Goal: Task Accomplishment & Management: Use online tool/utility

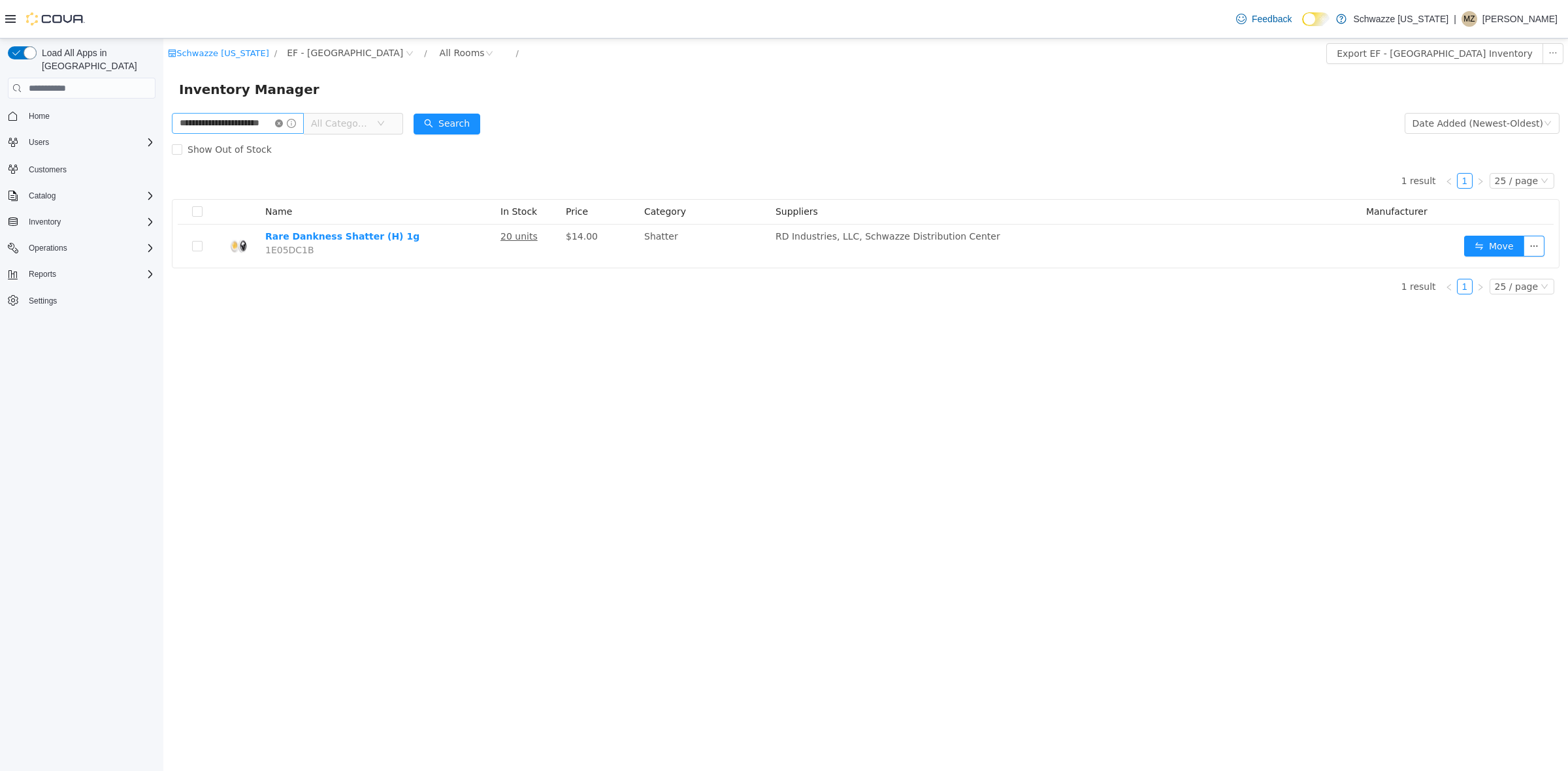
click at [283, 122] on icon "icon: close-circle" at bounding box center [279, 123] width 8 height 8
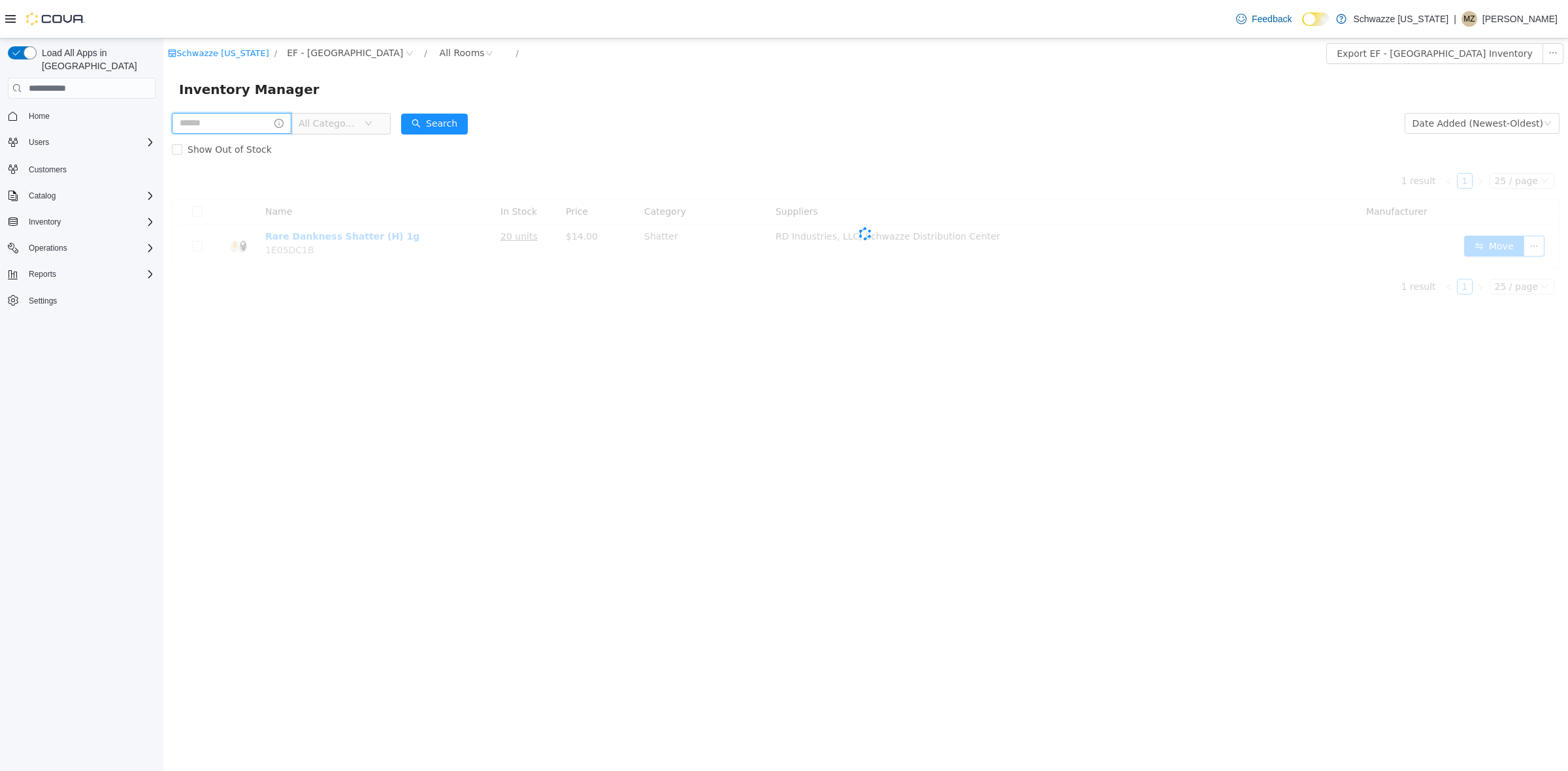
click at [263, 125] on input "text" at bounding box center [231, 124] width 119 height 21
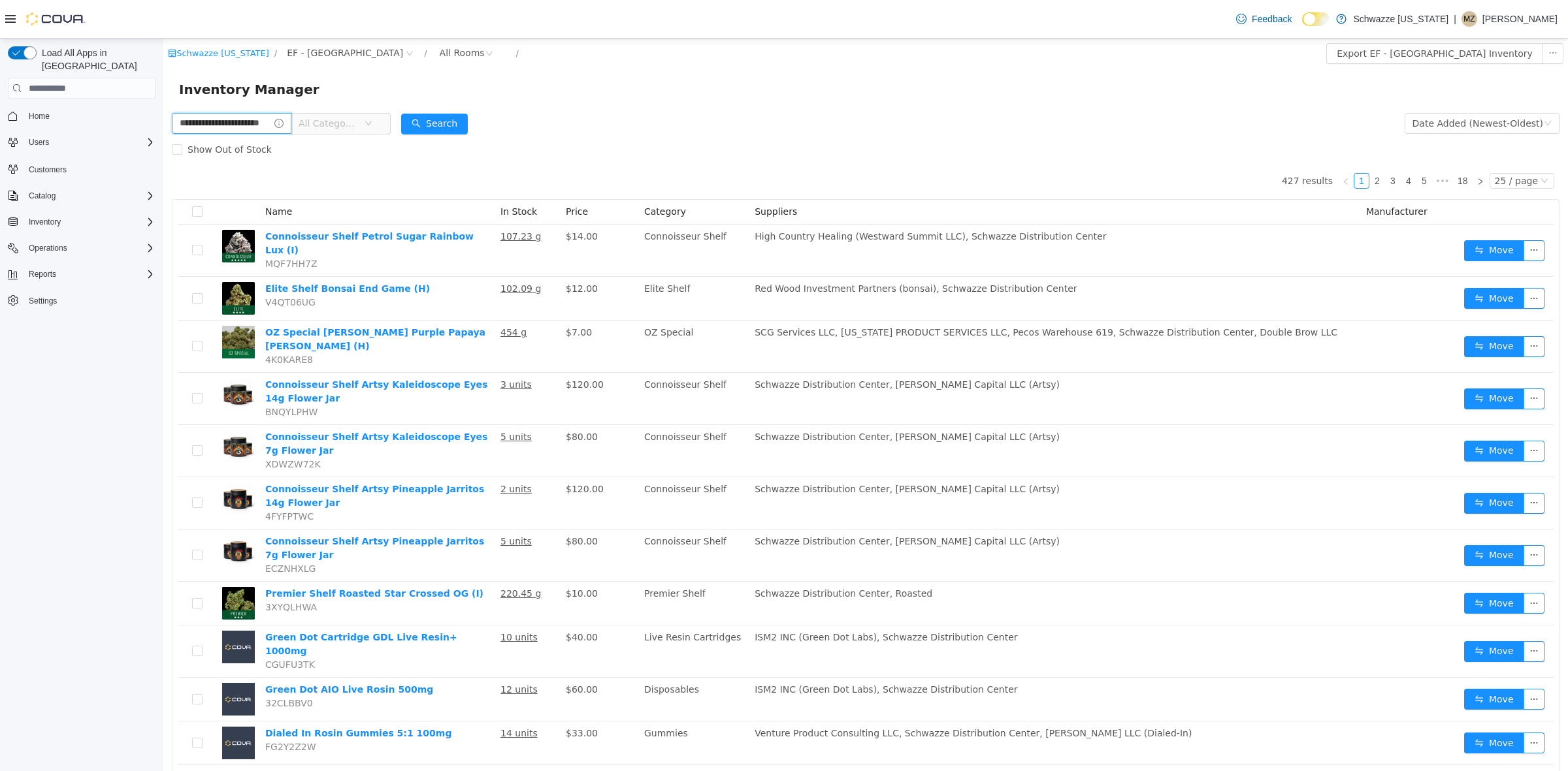
type input "**********"
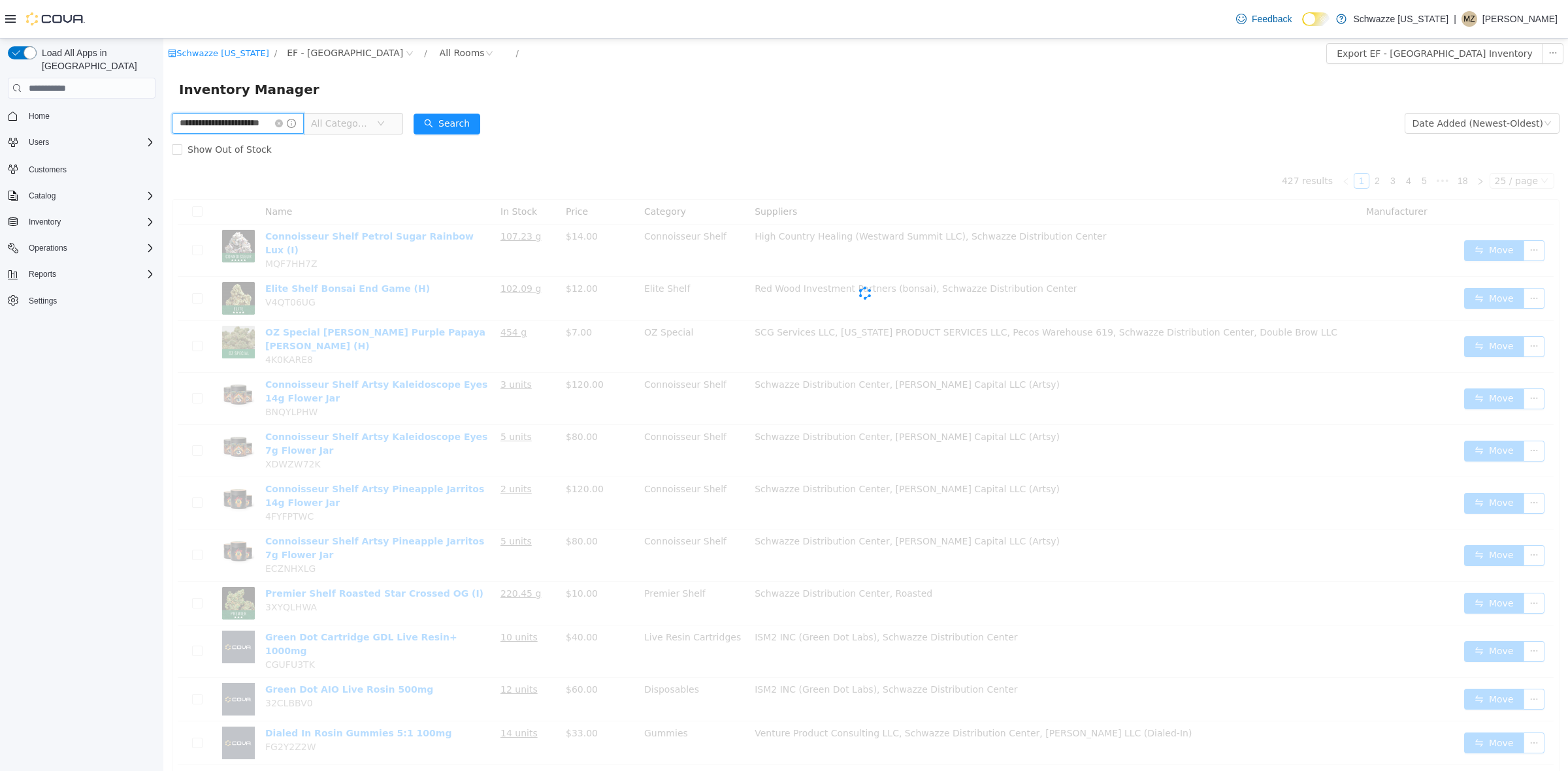
scroll to position [0, 20]
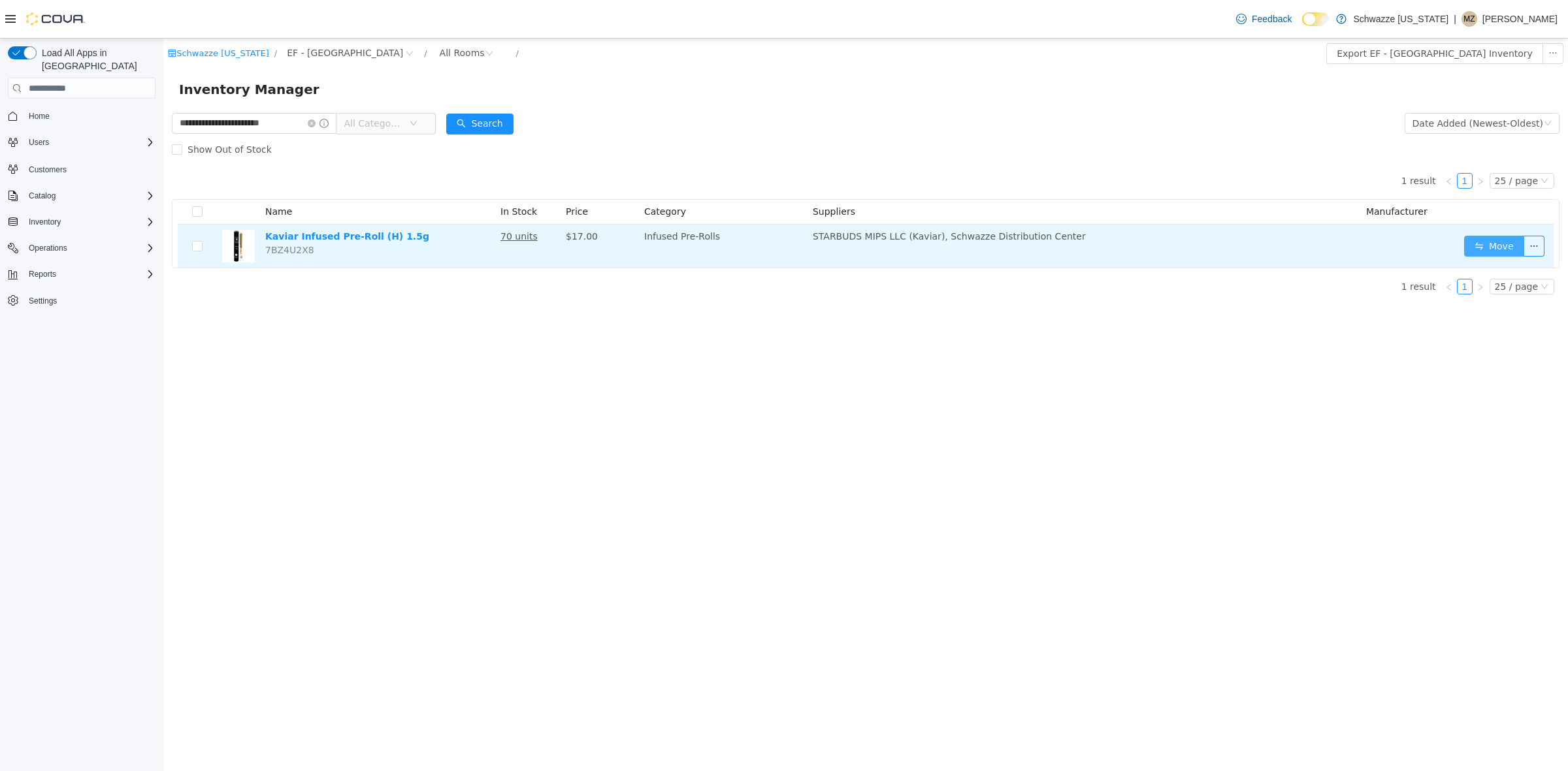
click at [1488, 249] on button "Move" at bounding box center [1494, 246] width 60 height 21
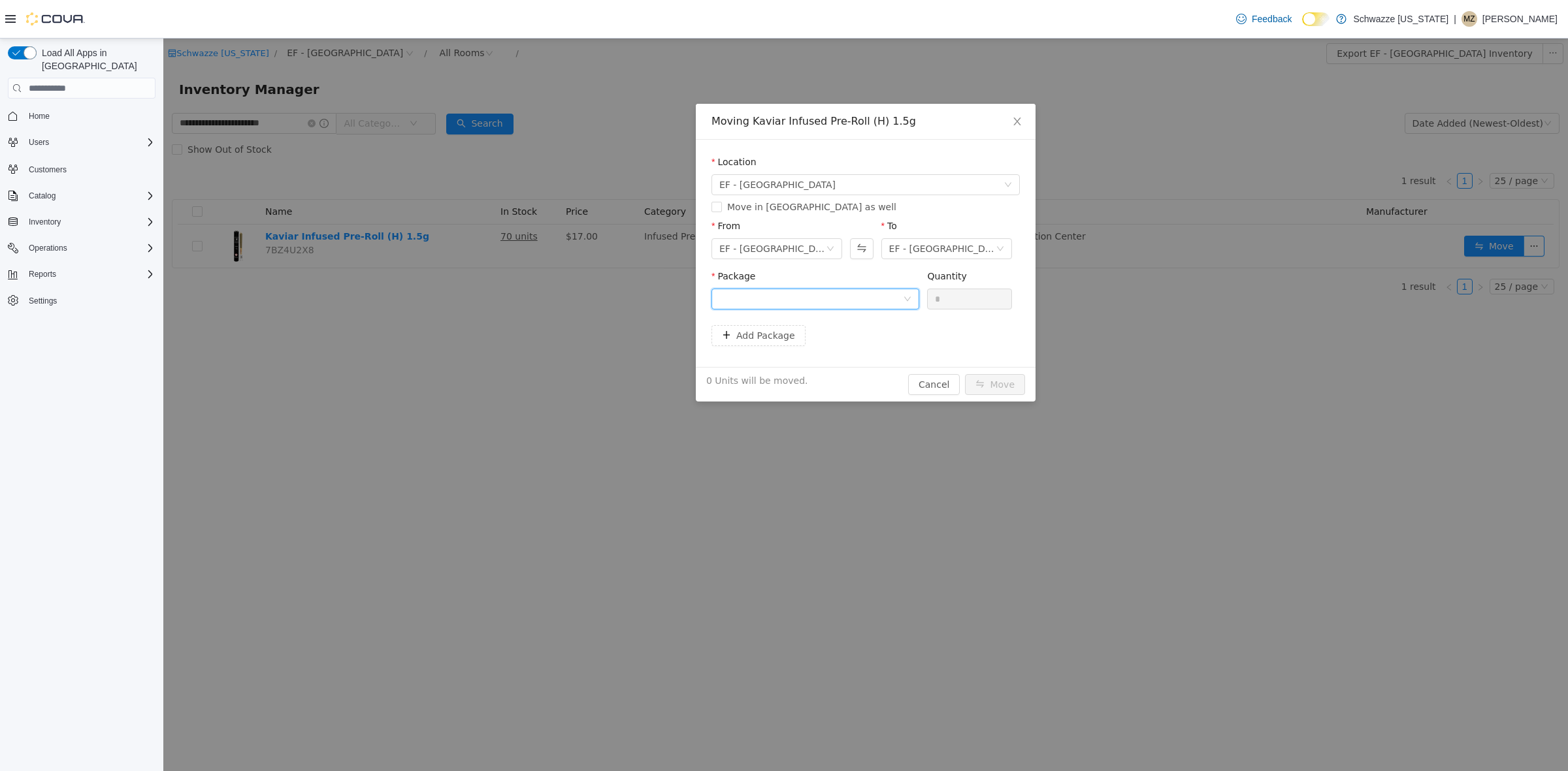
click at [833, 308] on div at bounding box center [812, 299] width 184 height 20
drag, startPoint x: 876, startPoint y: 394, endPoint x: 925, endPoint y: 388, distance: 49.4
click at [879, 394] on li "1A4000B0001CA36000182888 Quantity : 30 Units" at bounding box center [815, 388] width 207 height 35
drag, startPoint x: 819, startPoint y: 282, endPoint x: 716, endPoint y: 266, distance: 104.2
click at [719, 273] on span "Package 1A4000B0001CA36000182888 Quantity * 30 Units available to move in this …" at bounding box center [866, 300] width 309 height 58
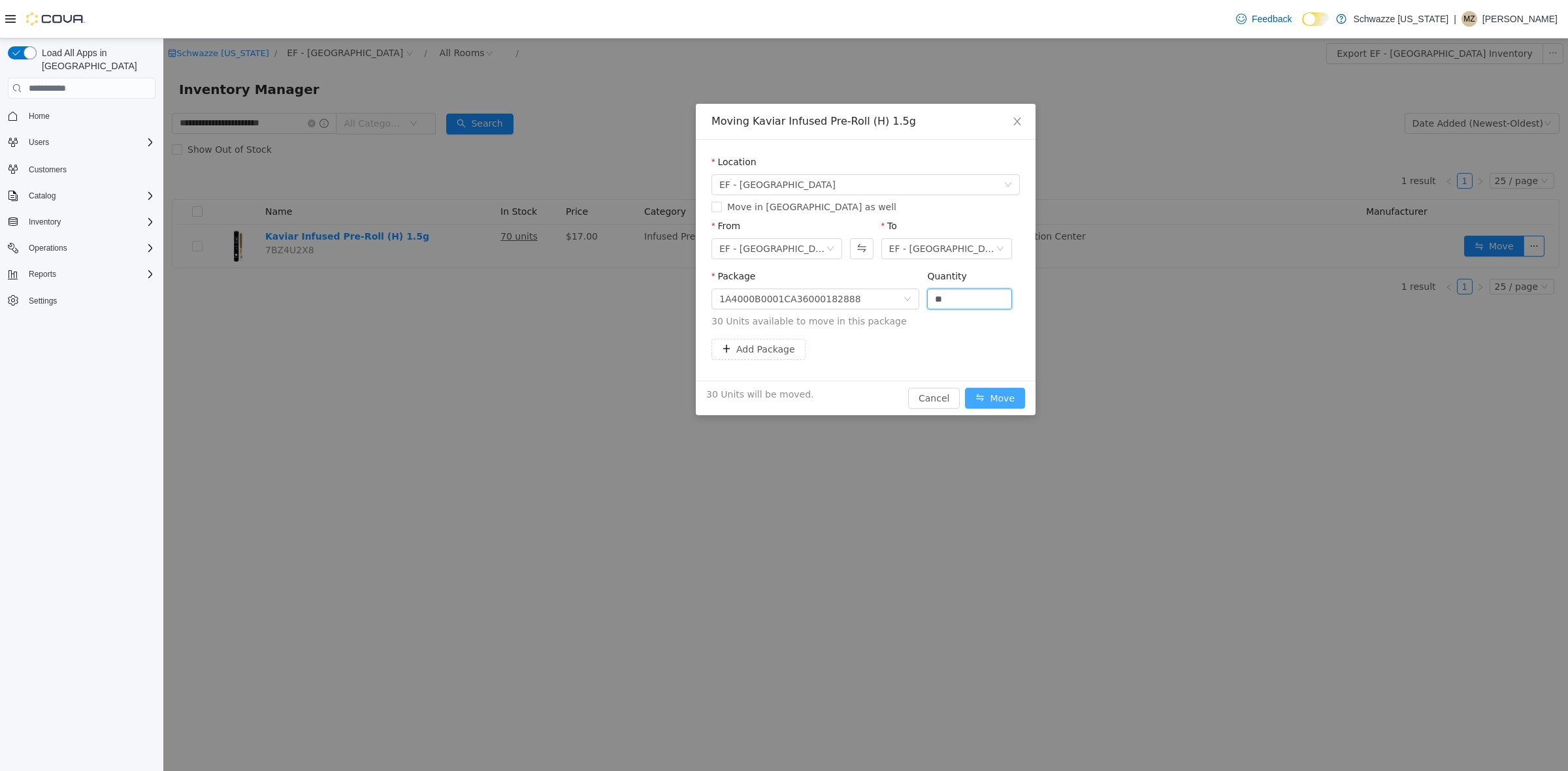
type input "**"
click at [991, 403] on button "Move" at bounding box center [995, 399] width 60 height 21
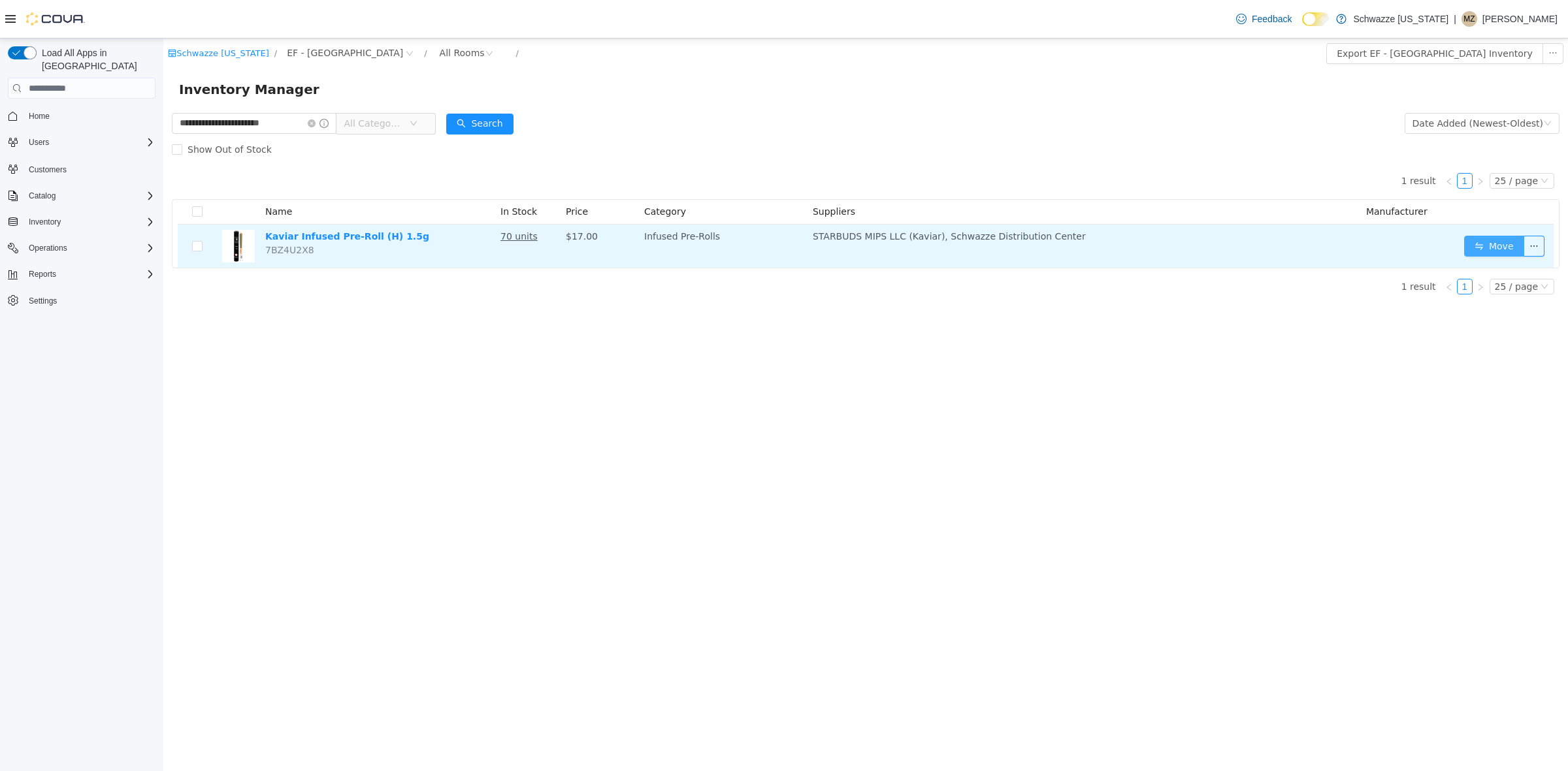
drag, startPoint x: 1507, startPoint y: 244, endPoint x: 1494, endPoint y: 252, distance: 15.3
click at [1502, 250] on button "Move" at bounding box center [1494, 246] width 60 height 21
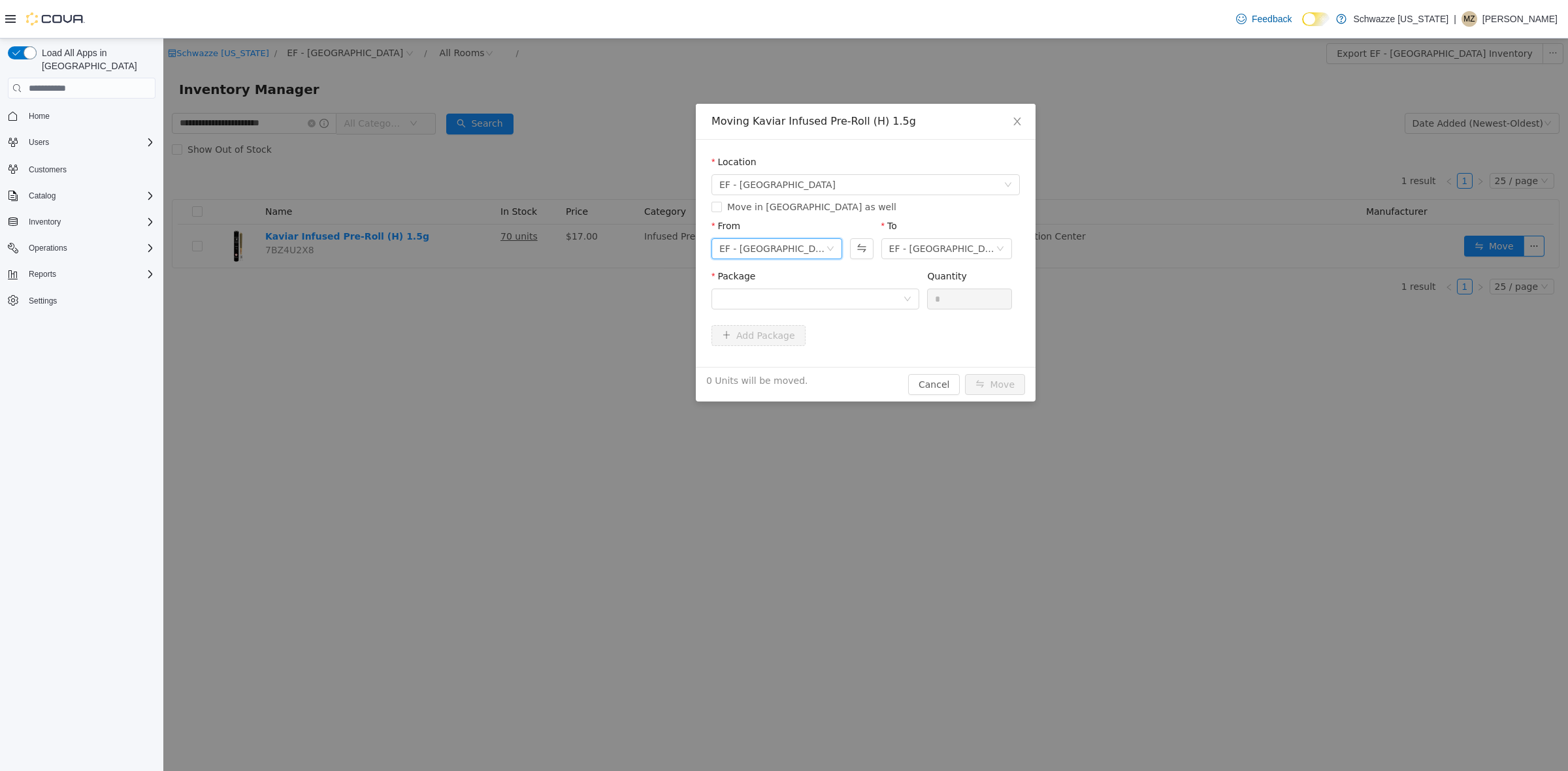
drag, startPoint x: 776, startPoint y: 254, endPoint x: 781, endPoint y: 260, distance: 7.8
click at [780, 258] on div "EF - [GEOGRAPHIC_DATA] - BoH" at bounding box center [773, 249] width 106 height 20
drag, startPoint x: 781, startPoint y: 260, endPoint x: 879, endPoint y: 286, distance: 101.4
click at [815, 298] on li "EF - [GEOGRAPHIC_DATA] - [GEOGRAPHIC_DATA]" at bounding box center [777, 296] width 131 height 21
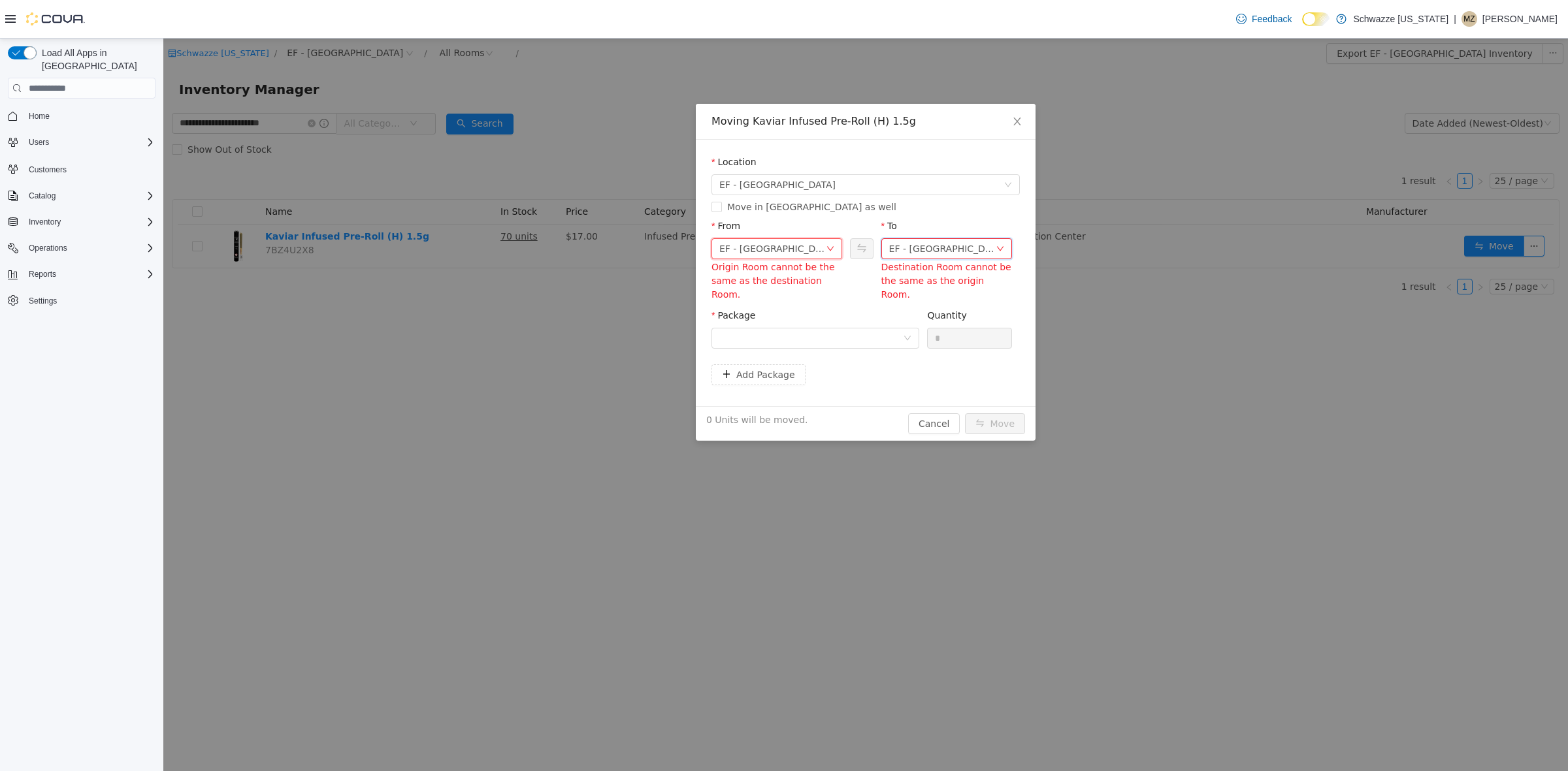
drag, startPoint x: 920, startPoint y: 247, endPoint x: 922, endPoint y: 254, distance: 7.3
click at [920, 250] on div "EF - [GEOGRAPHIC_DATA] - [GEOGRAPHIC_DATA]" at bounding box center [942, 249] width 106 height 20
click at [951, 316] on li "EF - [GEOGRAPHIC_DATA] - BoH" at bounding box center [947, 317] width 131 height 21
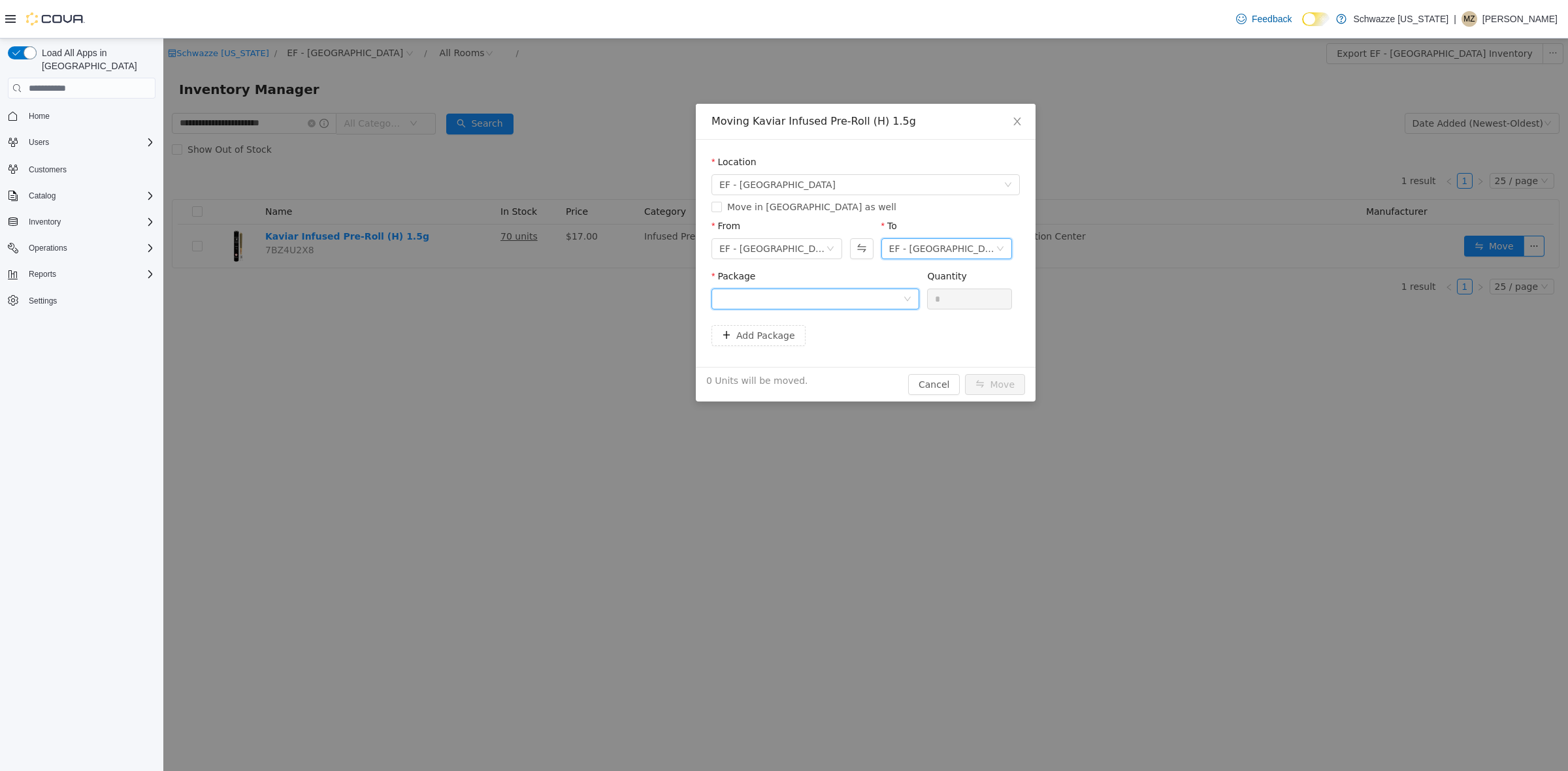
click at [854, 293] on div at bounding box center [812, 299] width 184 height 20
click at [858, 383] on strong "1A4000B0001CA36000182888" at bounding box center [797, 381] width 155 height 11
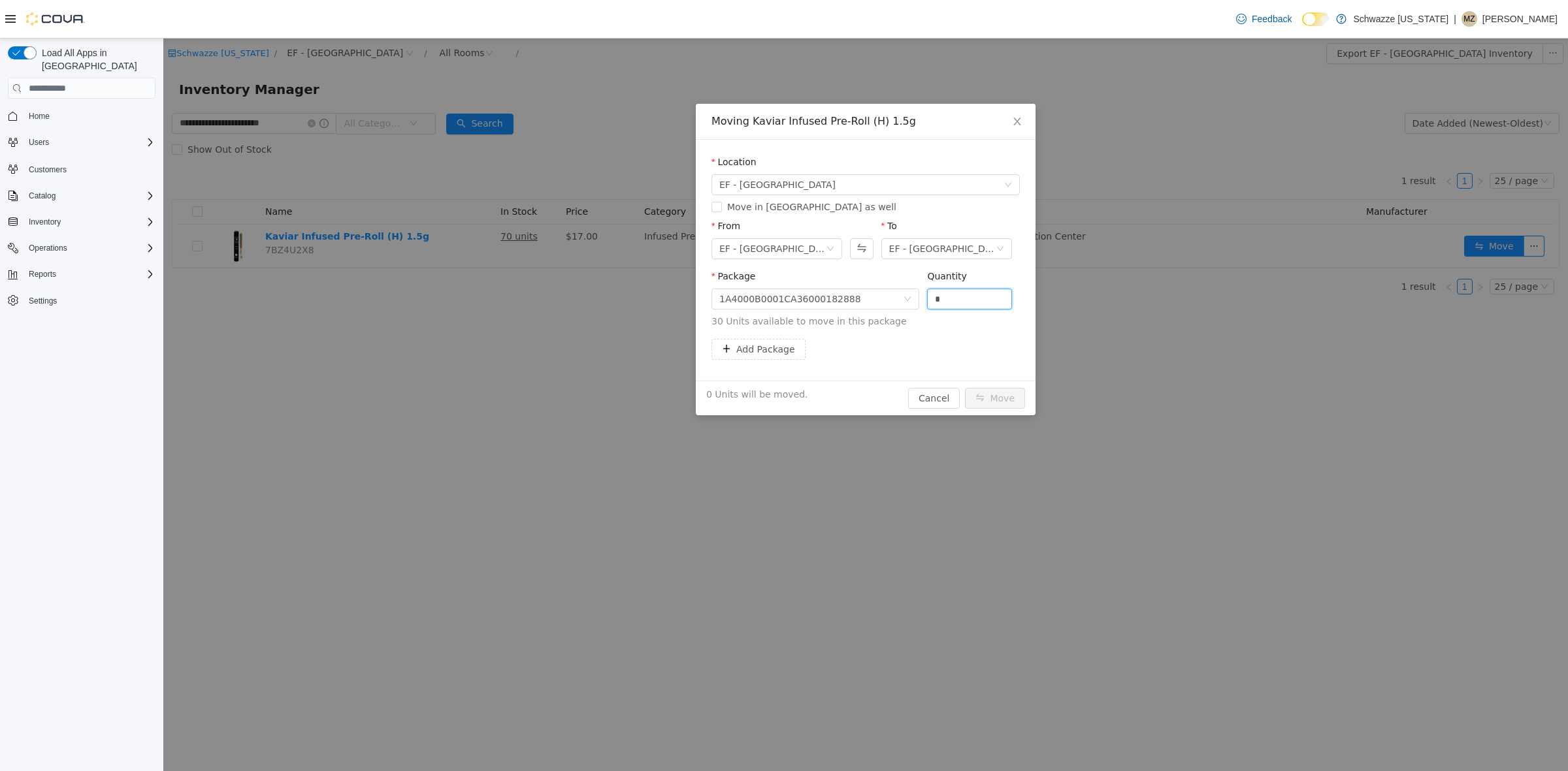
drag, startPoint x: 952, startPoint y: 300, endPoint x: 782, endPoint y: 278, distance: 171.4
click at [781, 282] on span "Package 1A4000B0001CA36000182888 Quantity * 30 Units available to move in this …" at bounding box center [866, 300] width 309 height 58
type input "**"
click at [1013, 403] on button "Move" at bounding box center [995, 399] width 60 height 21
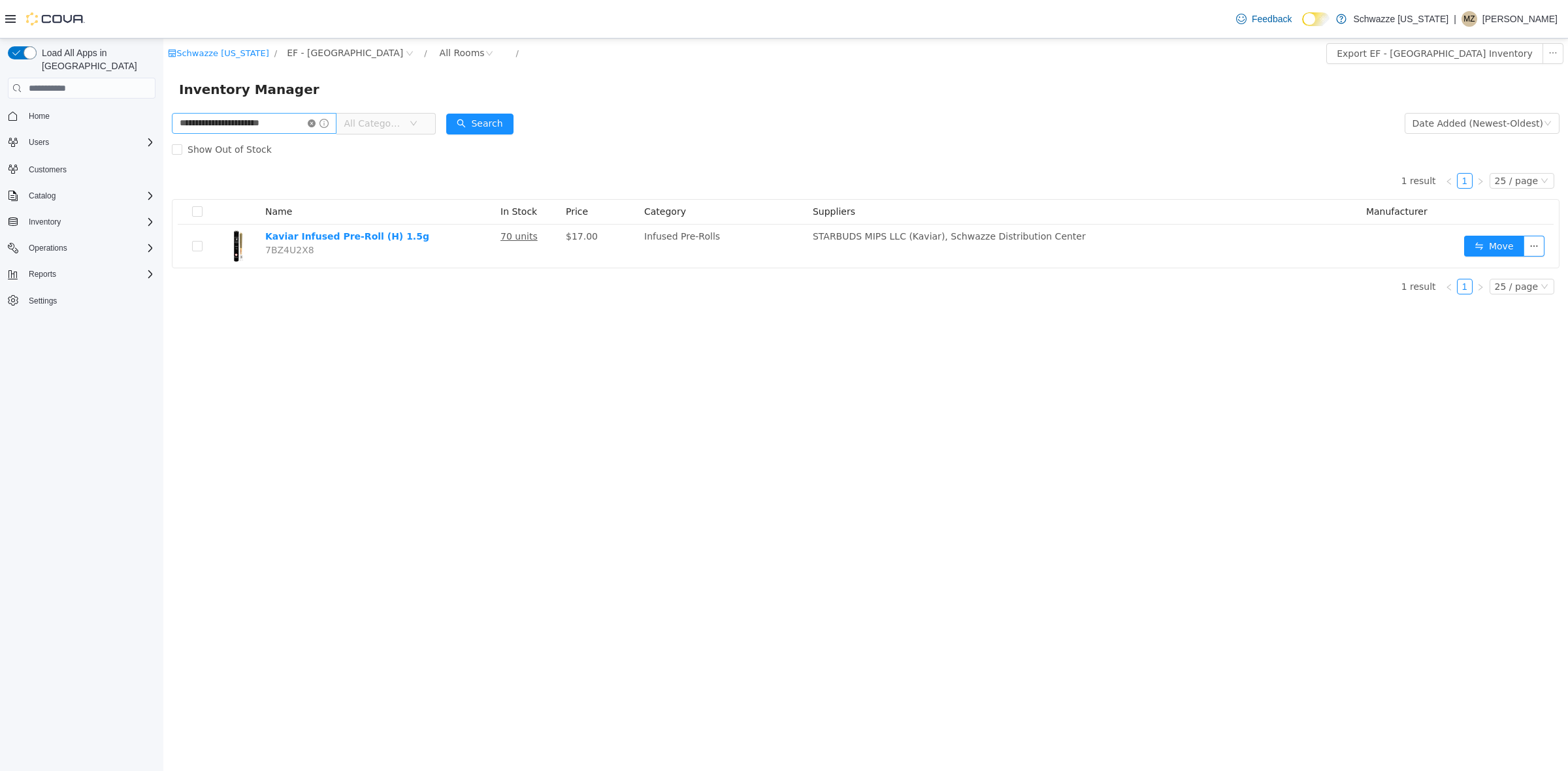
drag, startPoint x: 312, startPoint y: 123, endPoint x: 269, endPoint y: 125, distance: 43.0
click at [310, 123] on icon "icon: close-circle" at bounding box center [312, 123] width 8 height 8
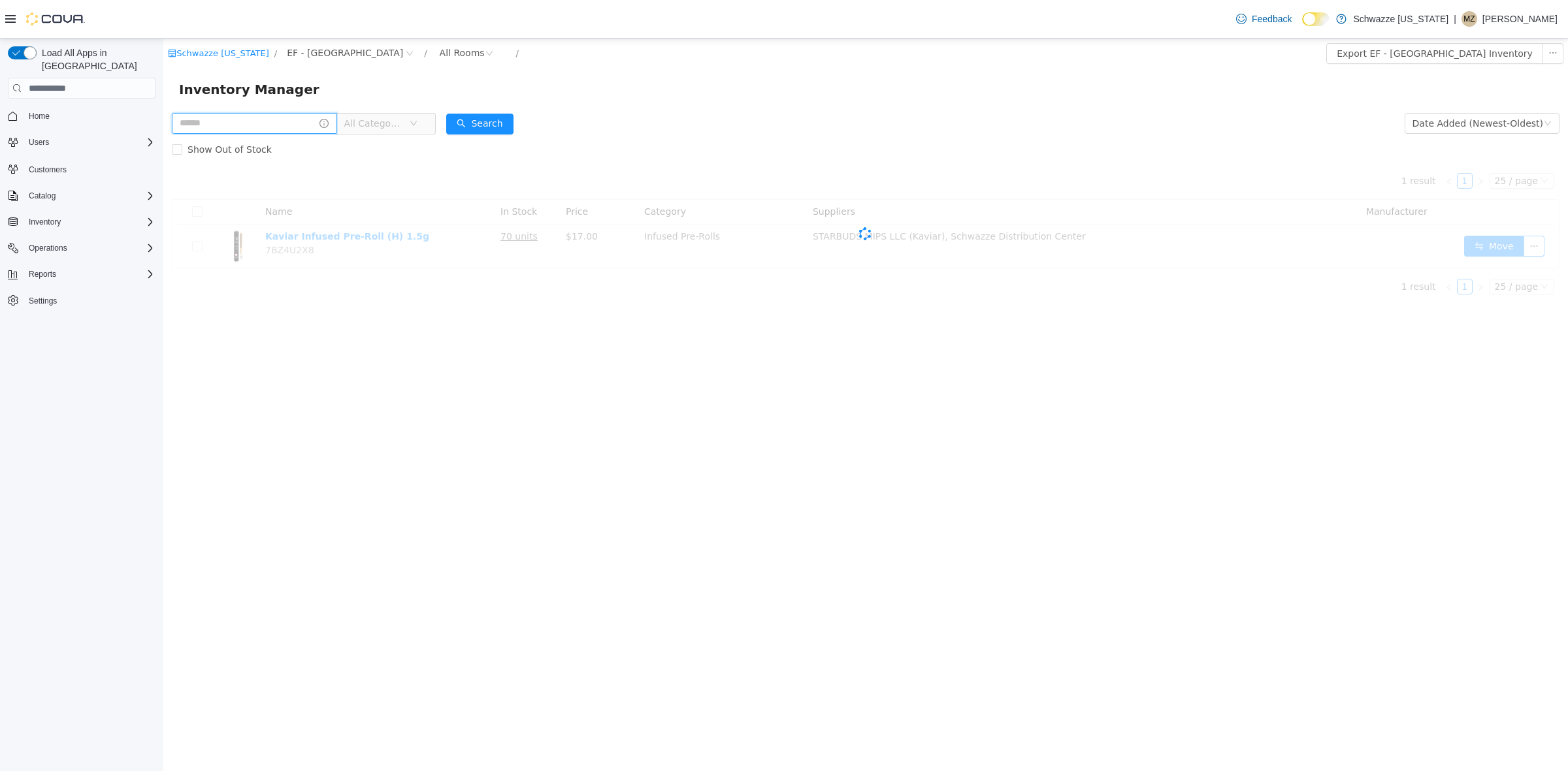
click at [269, 125] on input "text" at bounding box center [254, 124] width 165 height 21
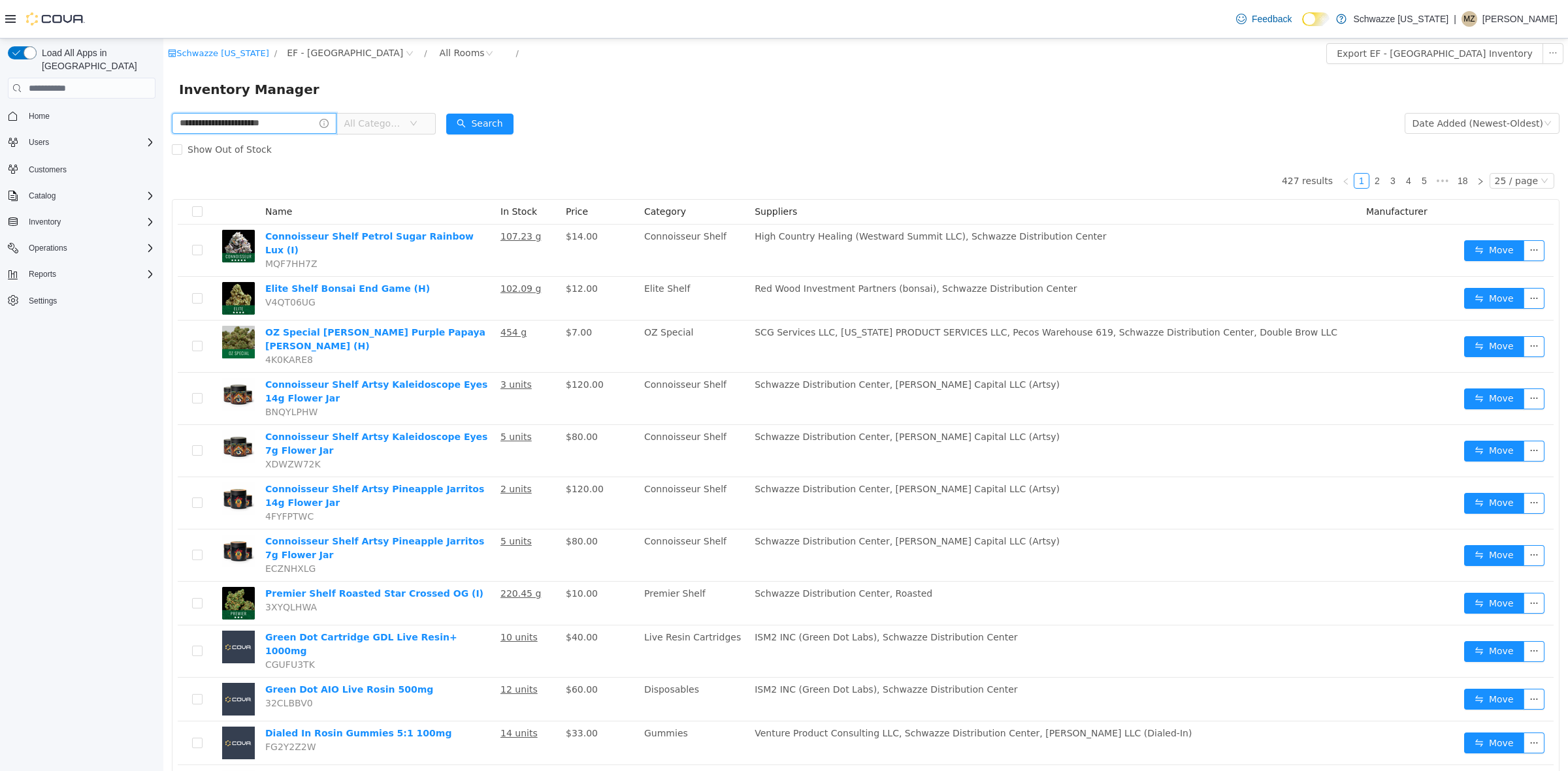
type input "**********"
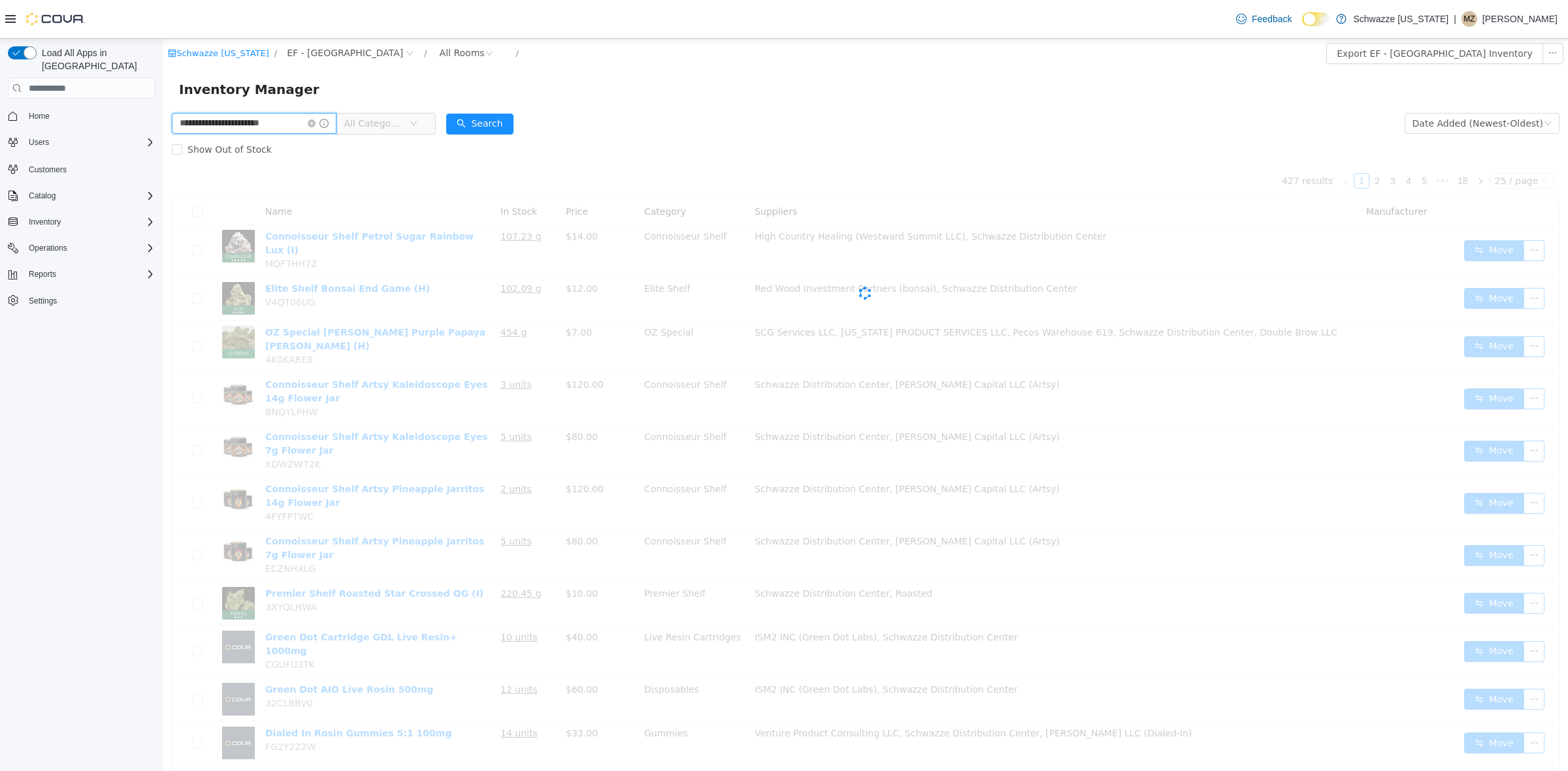
scroll to position [0, 20]
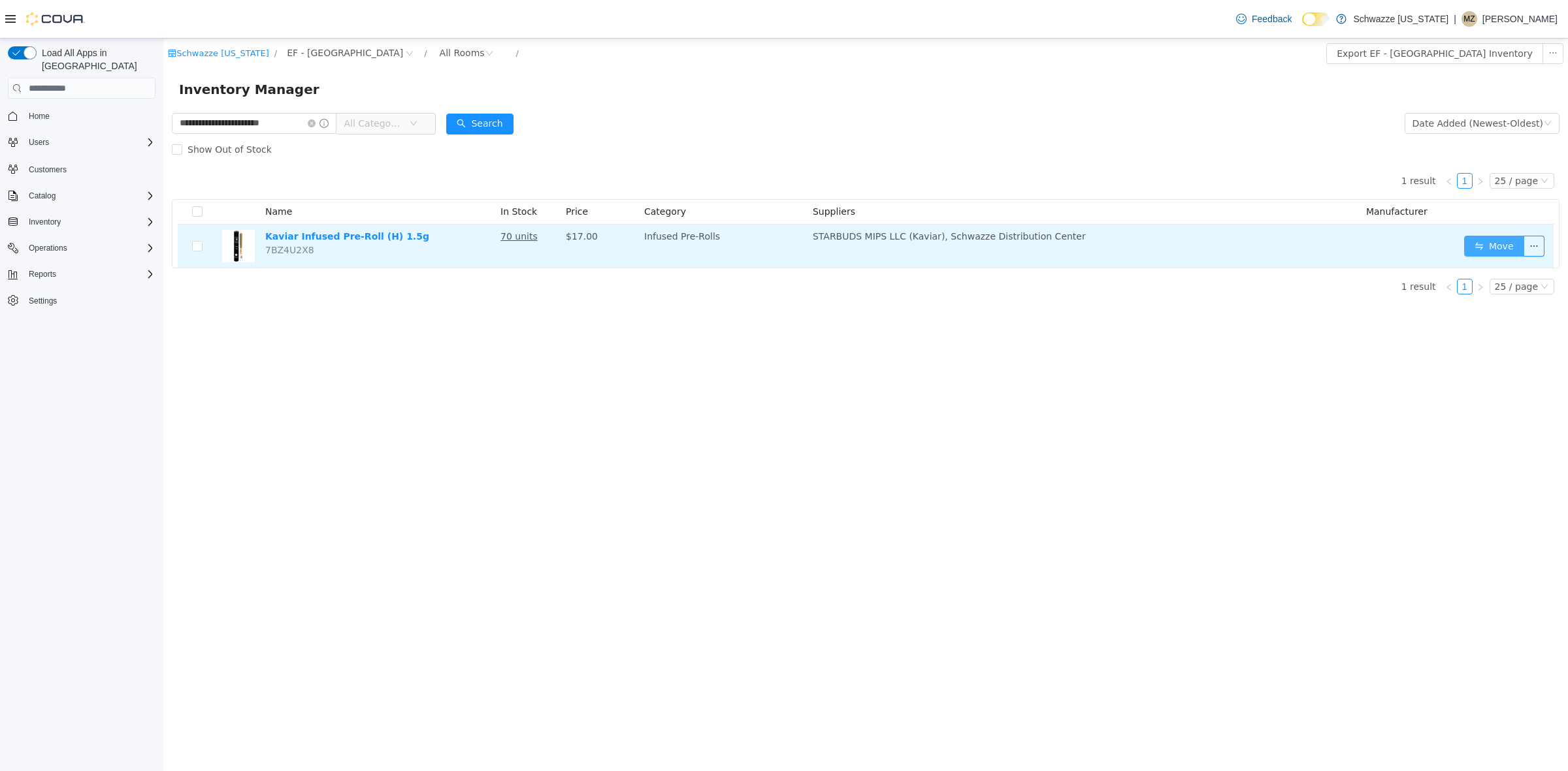
click at [1508, 246] on button "Move" at bounding box center [1494, 246] width 60 height 21
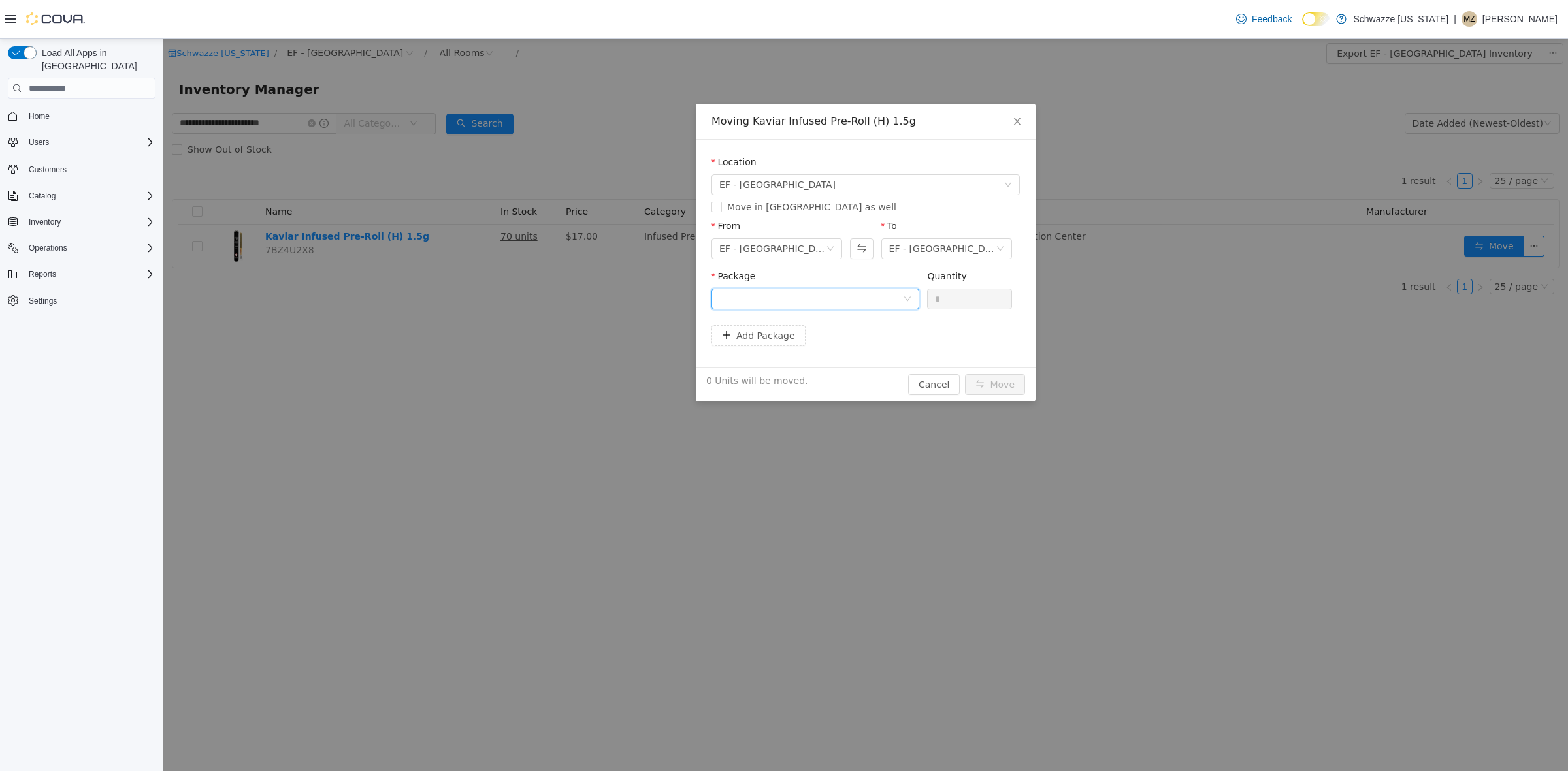
click at [854, 302] on div at bounding box center [812, 299] width 184 height 20
click at [855, 350] on strong "1A4000B0001CA36000179923" at bounding box center [797, 346] width 155 height 11
drag, startPoint x: 964, startPoint y: 305, endPoint x: 833, endPoint y: 299, distance: 131.1
click at [833, 299] on span "Package 1A4000B0001CA36000179923 Quantity * 20 Units available to move in this …" at bounding box center [866, 300] width 309 height 58
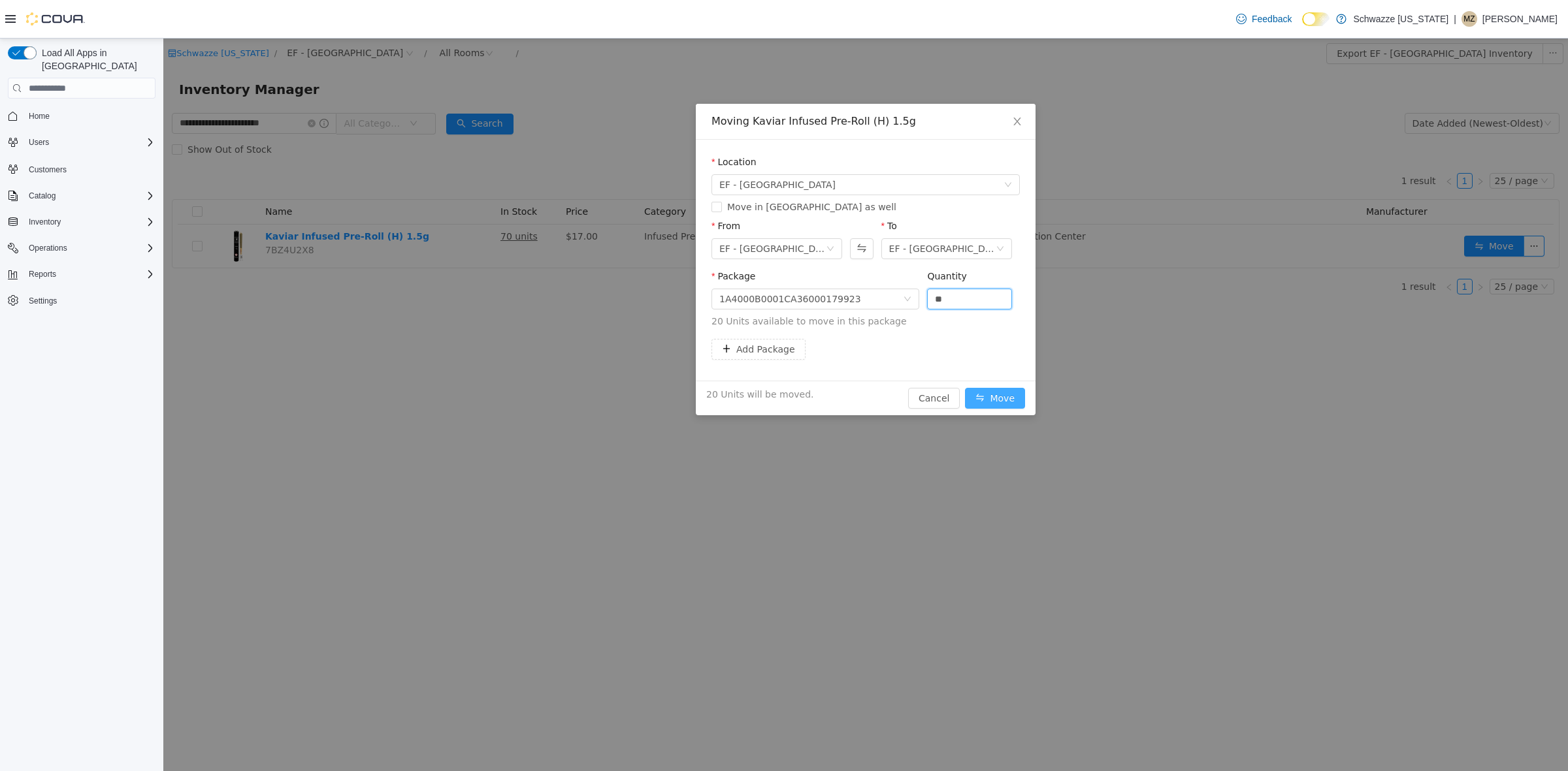
type input "**"
click at [992, 397] on button "Move" at bounding box center [995, 399] width 60 height 21
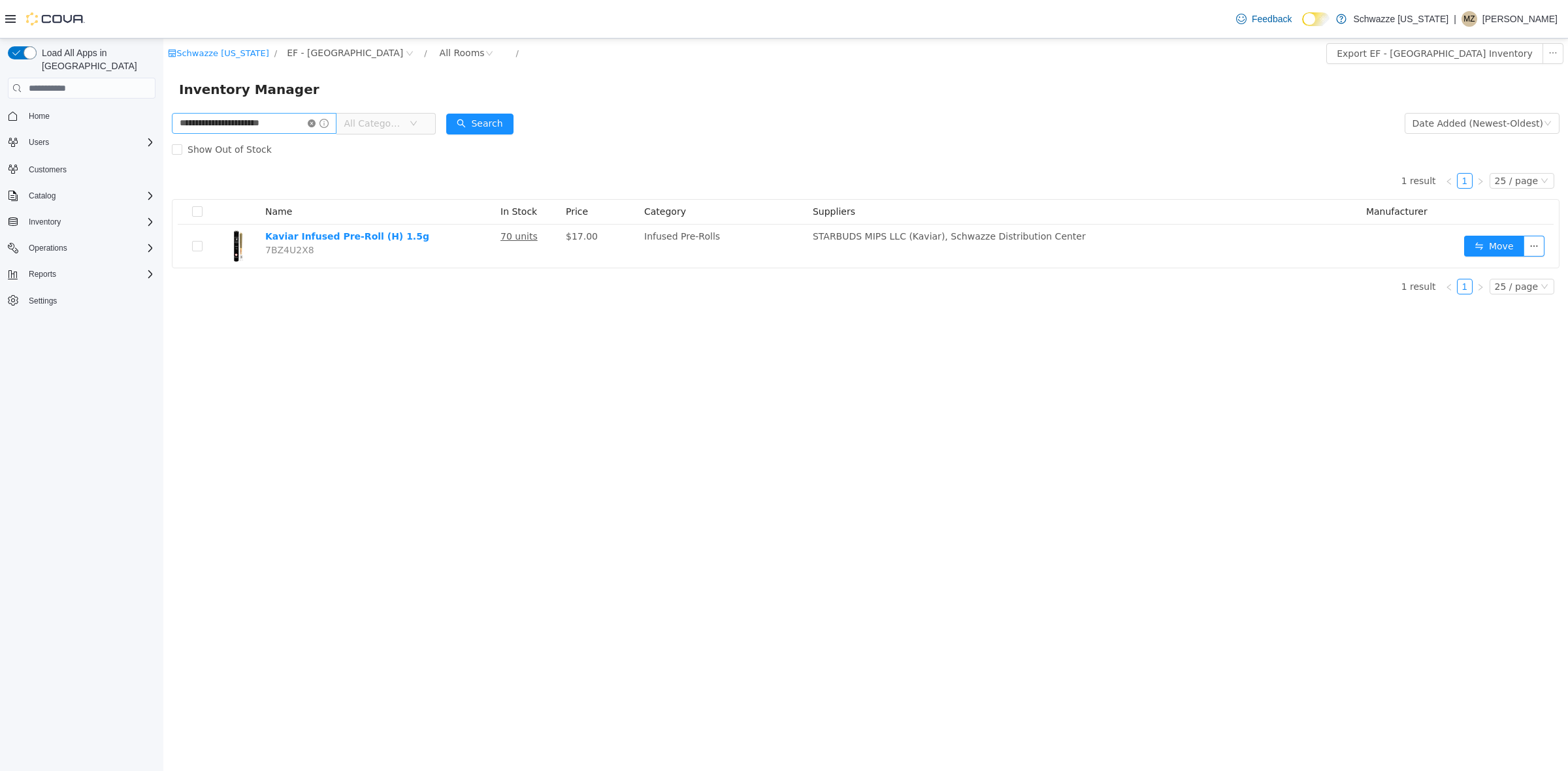
click at [312, 122] on icon "icon: close-circle" at bounding box center [312, 123] width 8 height 8
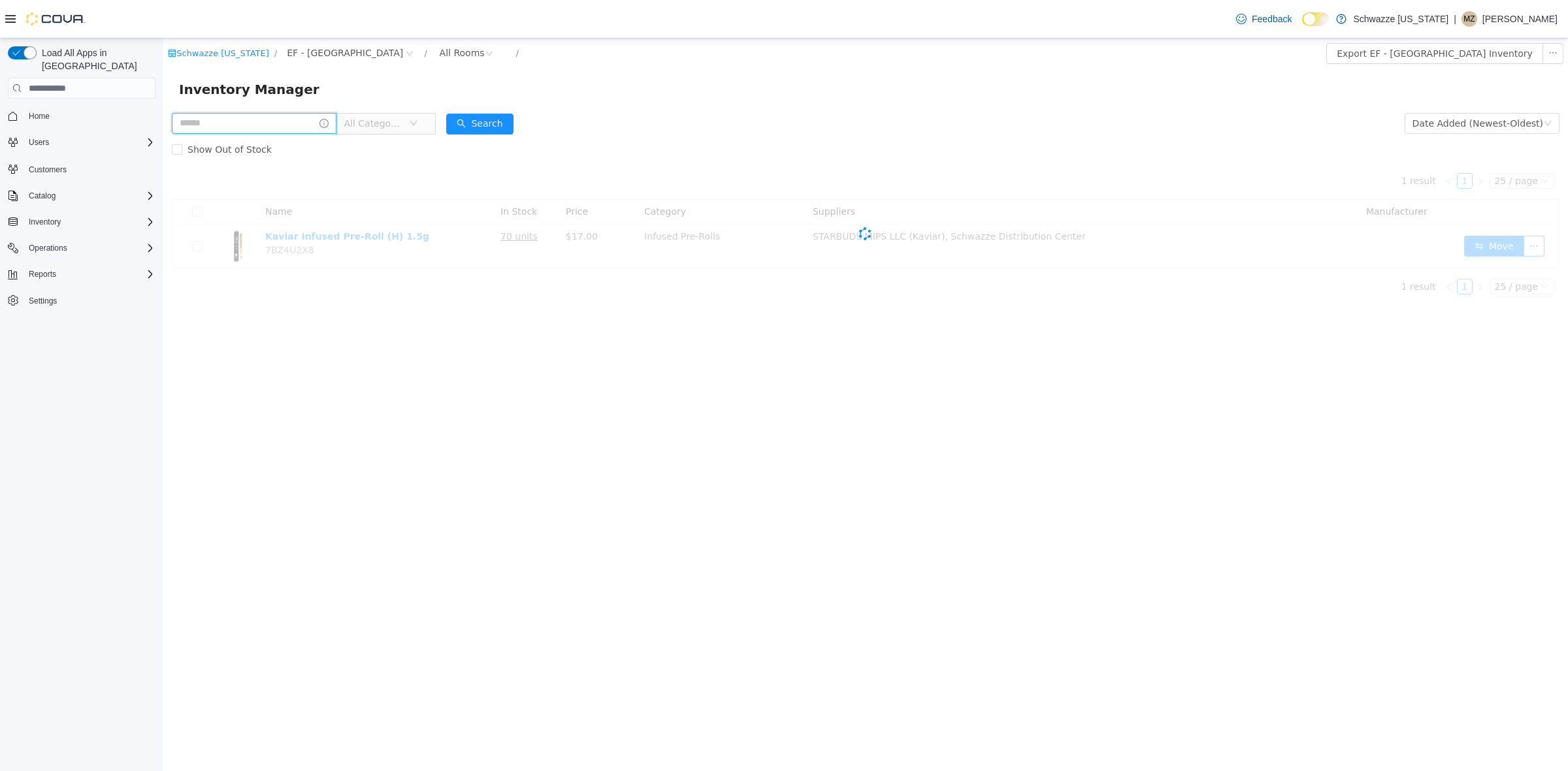
click at [292, 123] on input "text" at bounding box center [254, 124] width 165 height 21
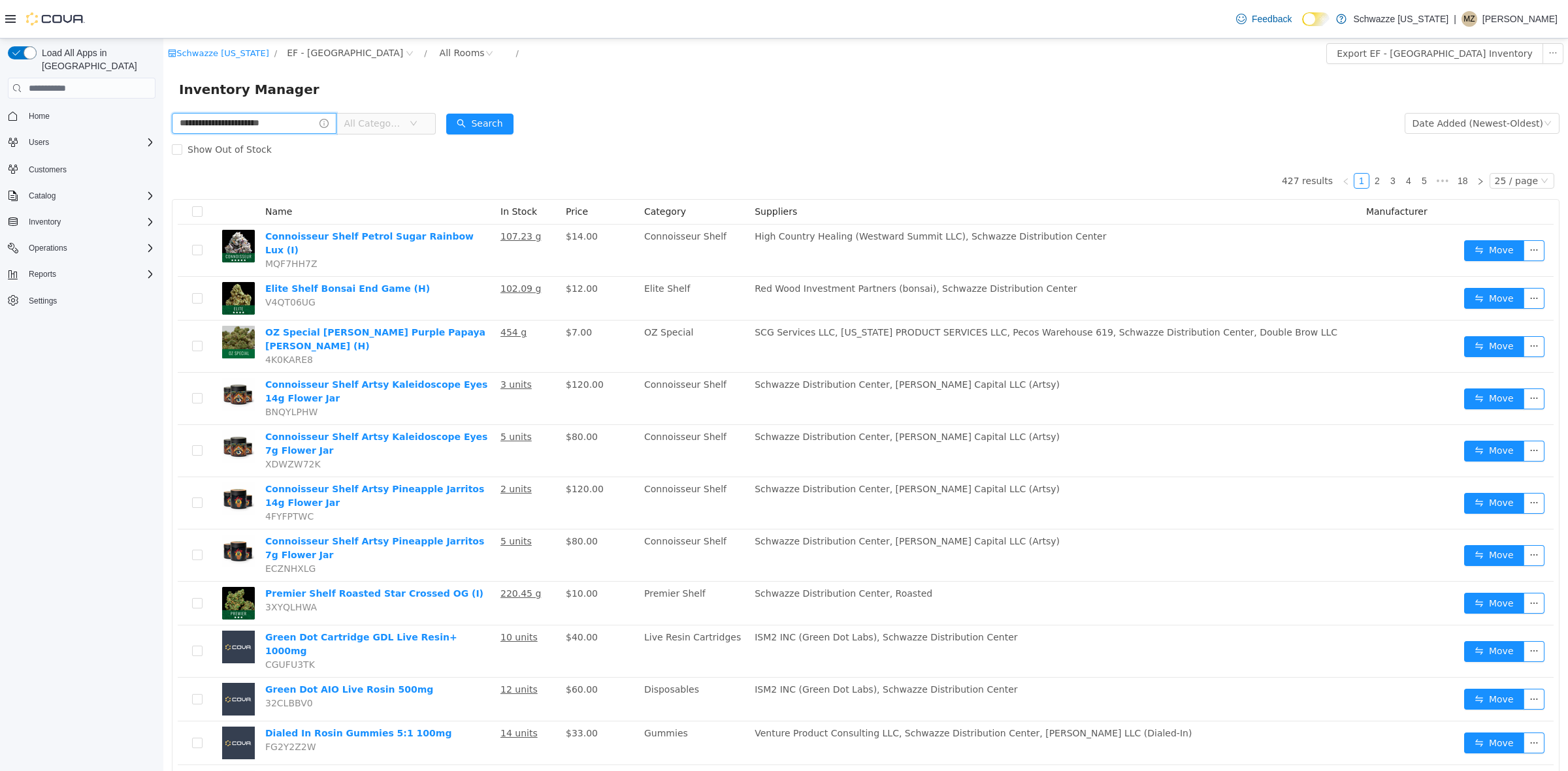
type input "**********"
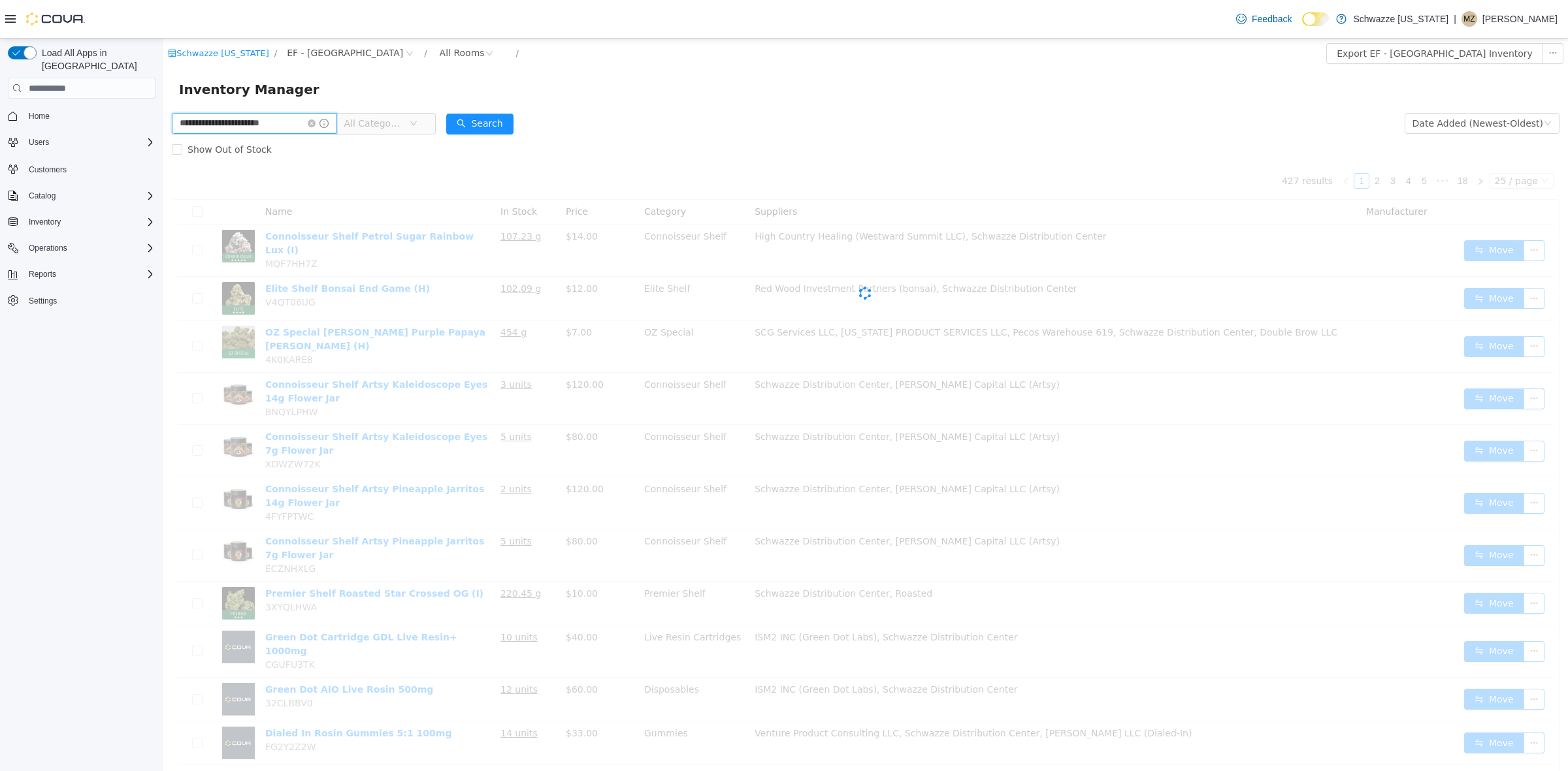
scroll to position [0, 20]
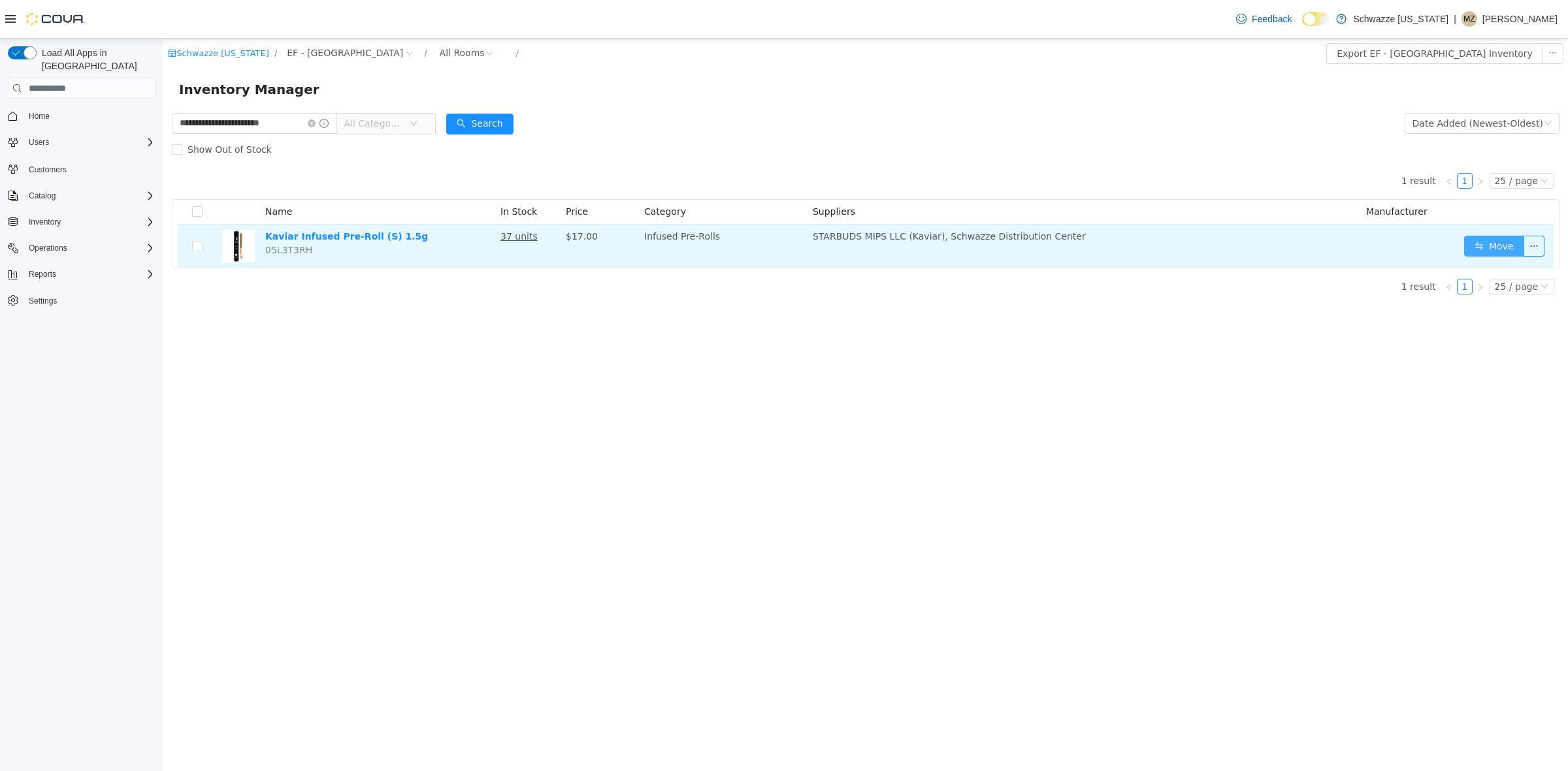
click at [1478, 242] on button "Move" at bounding box center [1494, 246] width 60 height 21
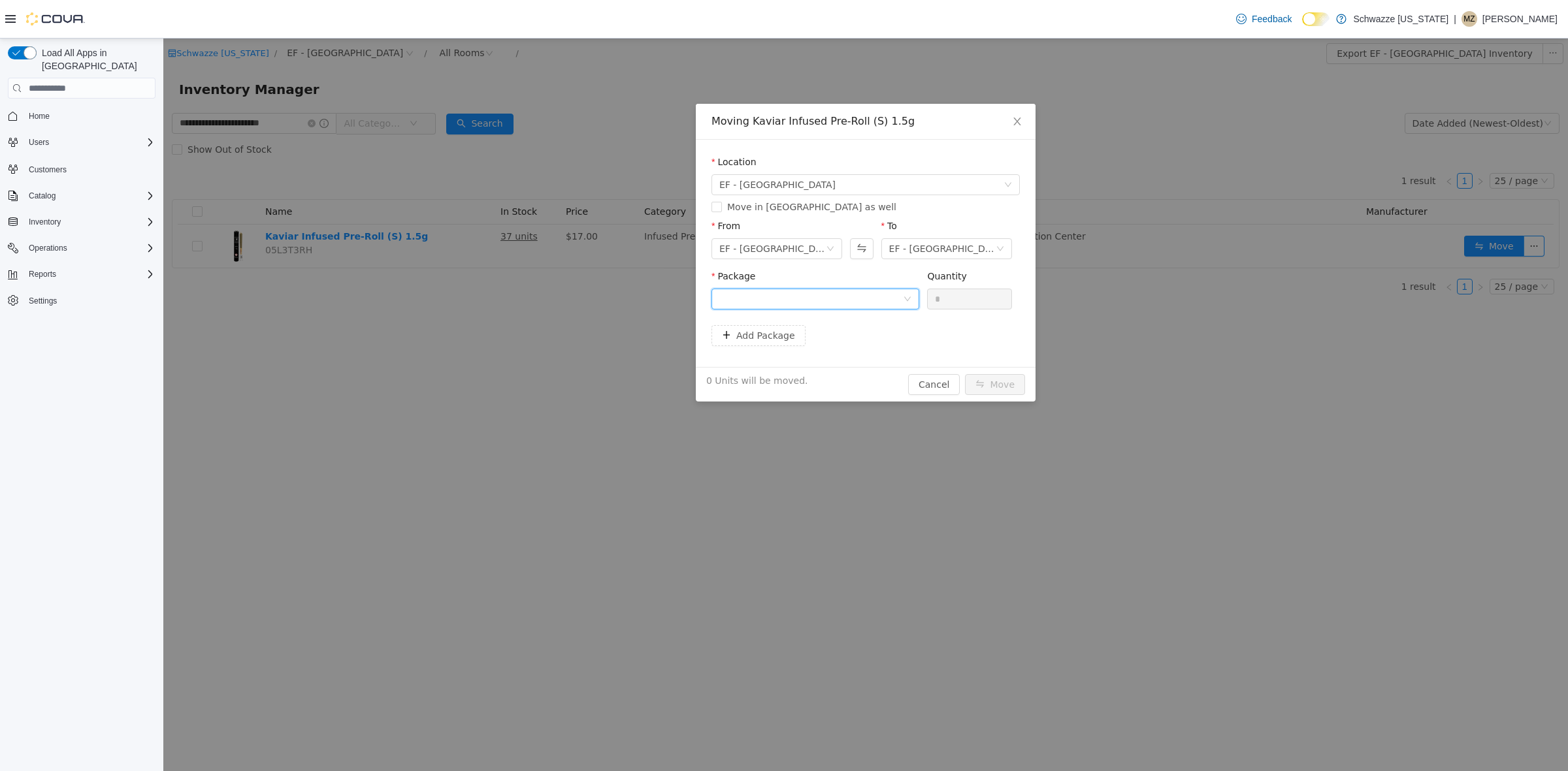
click at [831, 299] on div at bounding box center [812, 299] width 184 height 20
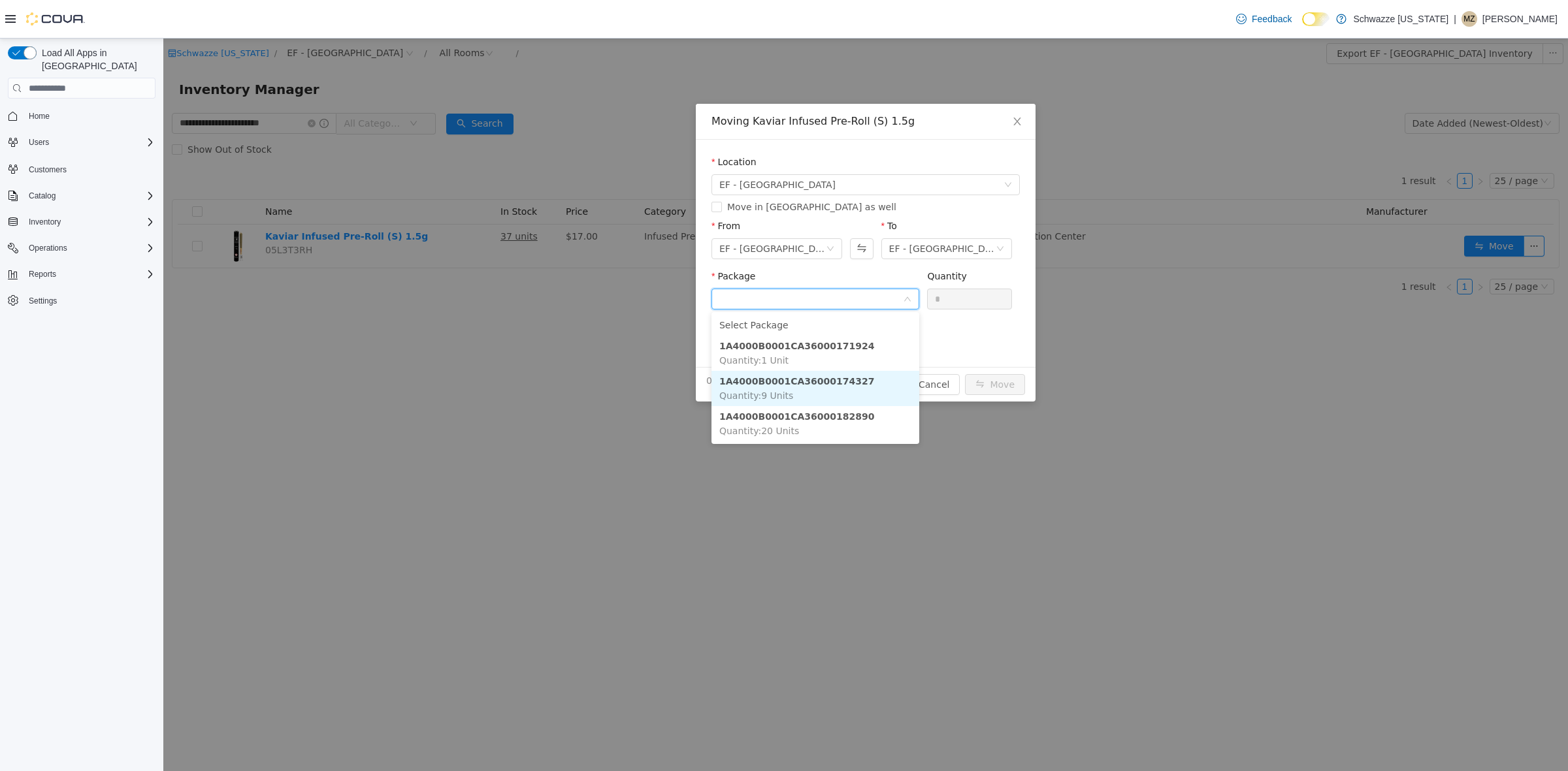
drag, startPoint x: 870, startPoint y: 390, endPoint x: 936, endPoint y: 332, distance: 87.9
click at [873, 390] on li "1A4000B0001CA36000174327 Quantity : 9 Units" at bounding box center [815, 388] width 207 height 35
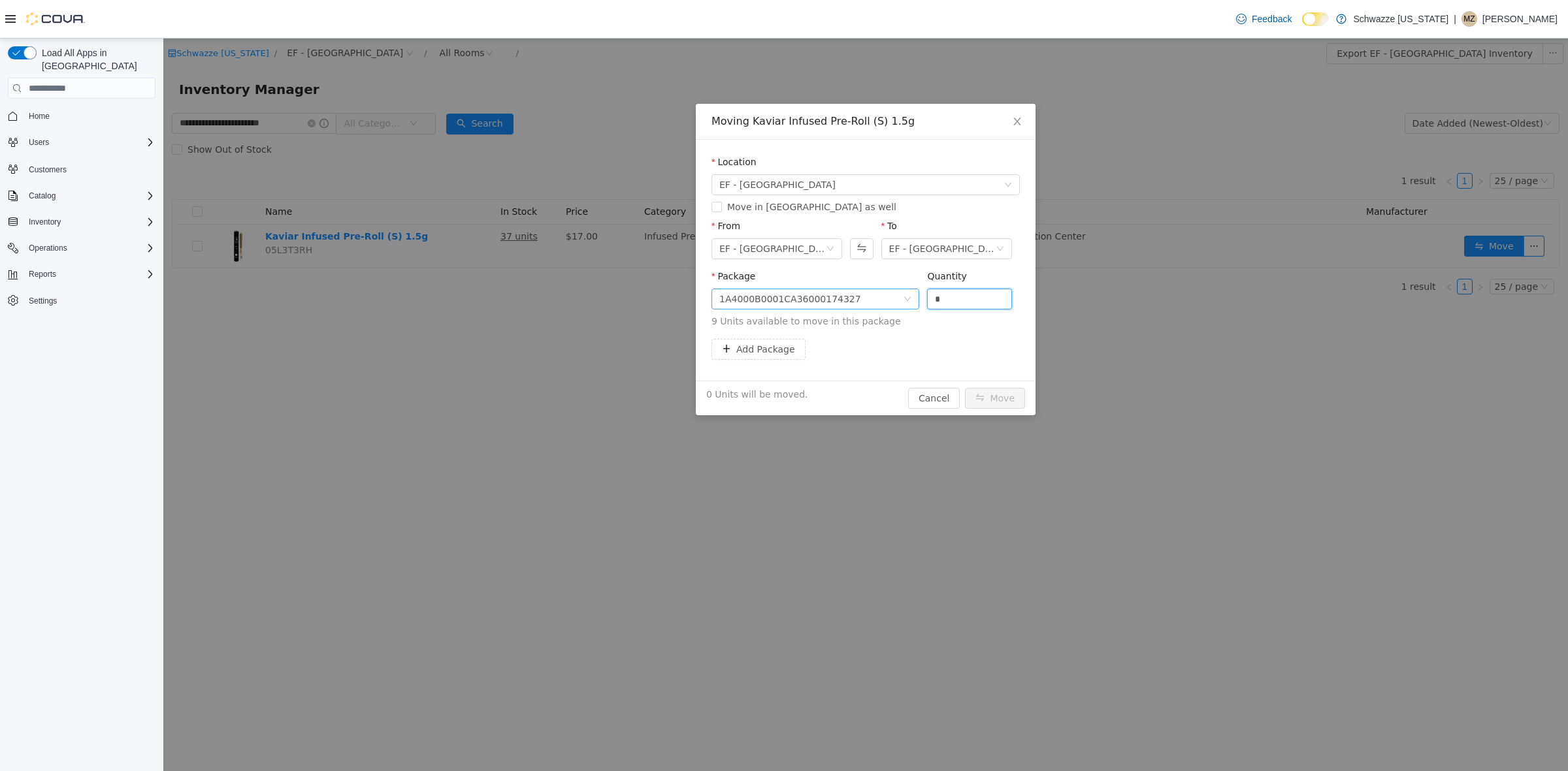
drag, startPoint x: 958, startPoint y: 300, endPoint x: 866, endPoint y: 295, distance: 92.1
click at [866, 300] on span "Package 1A4000B0001CA36000174327 Quantity * 9 Units available to move in this p…" at bounding box center [866, 300] width 309 height 58
type input "*"
click at [1012, 393] on button "Move" at bounding box center [995, 399] width 60 height 21
